Goal: Task Accomplishment & Management: Use online tool/utility

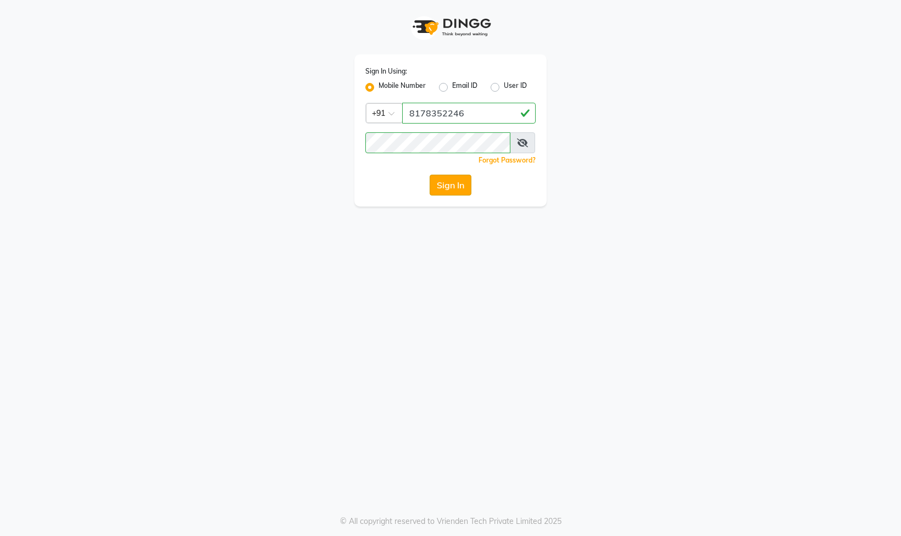
click at [444, 196] on button "Sign In" at bounding box center [450, 185] width 42 height 21
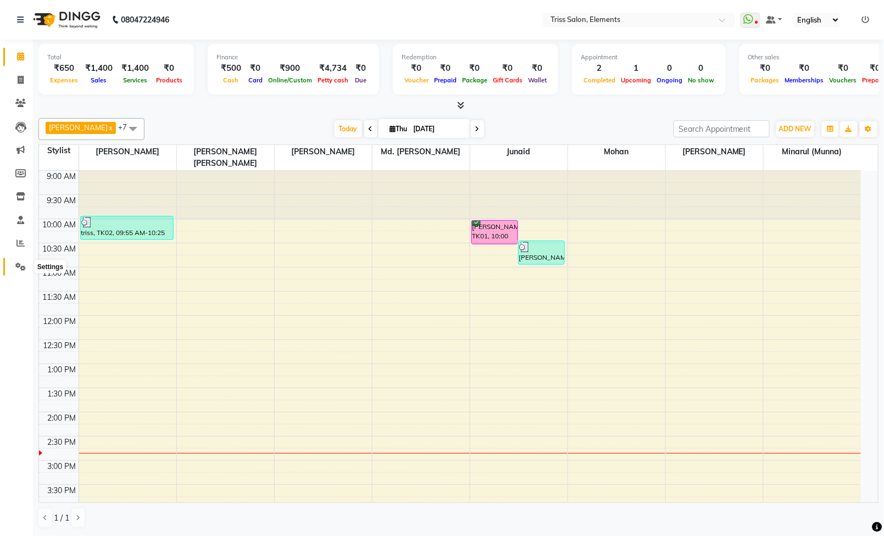
click at [18, 263] on icon at bounding box center [20, 267] width 10 height 8
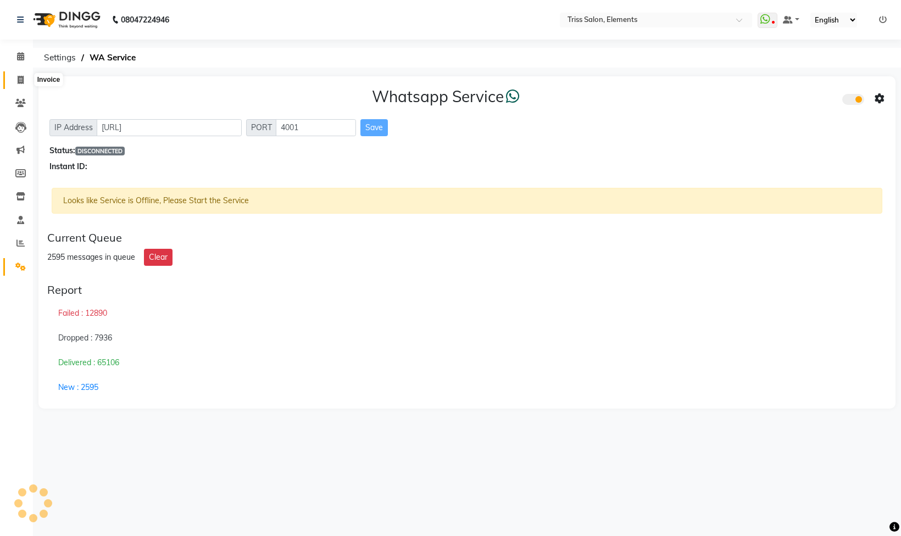
click at [18, 82] on icon at bounding box center [21, 80] width 6 height 8
select select "service"
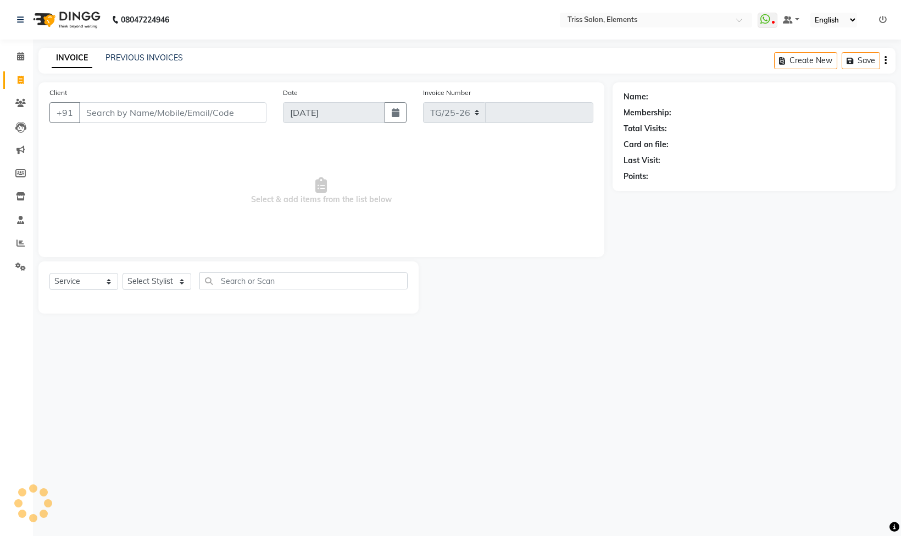
select select "4303"
type input "2096"
